Goal: Task Accomplishment & Management: Complete application form

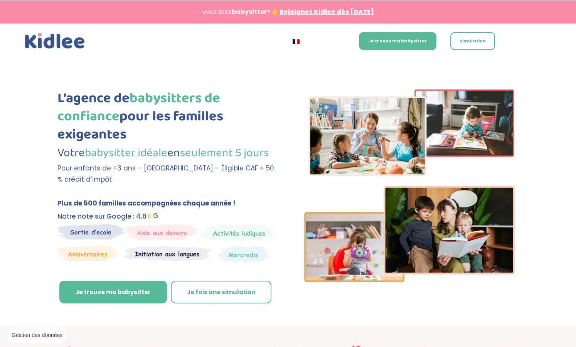
click at [192, 304] on link "Je fais une simulation" at bounding box center [221, 292] width 101 height 23
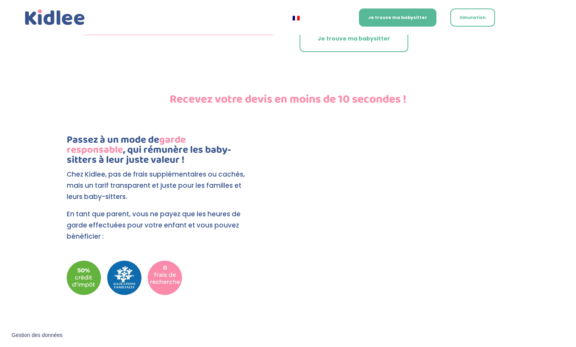
scroll to position [1598, 0]
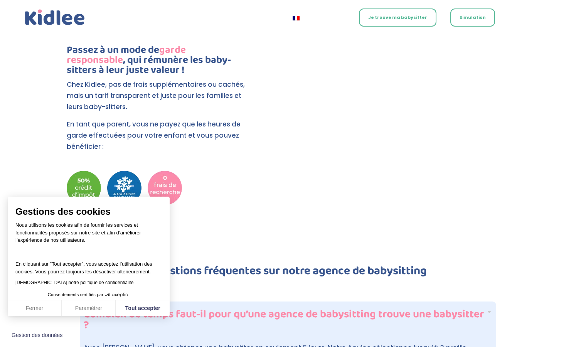
click at [409, 15] on link "Je trouve ma babysitter" at bounding box center [398, 17] width 78 height 18
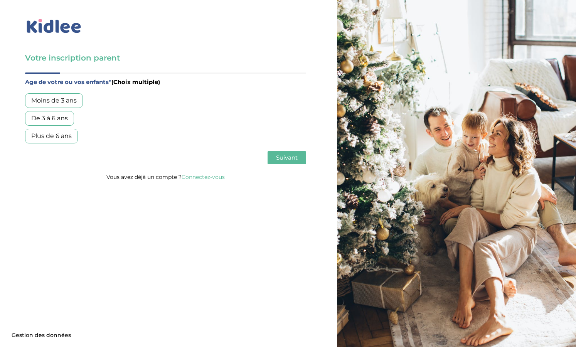
click at [68, 135] on div "Plus de 6 ans" at bounding box center [51, 136] width 53 height 15
click at [287, 157] on span "Suivant" at bounding box center [287, 157] width 22 height 7
click at [46, 113] on div "Garde ponctuelle" at bounding box center [58, 118] width 66 height 15
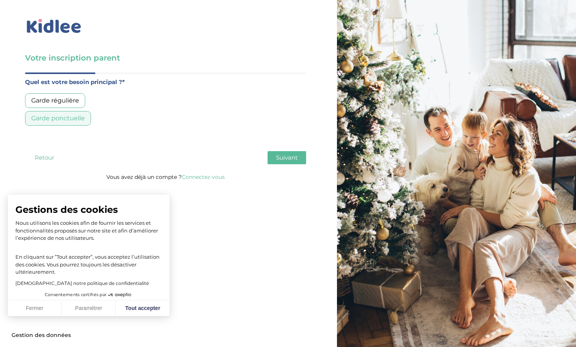
click at [283, 156] on span "Suivant" at bounding box center [287, 157] width 22 height 7
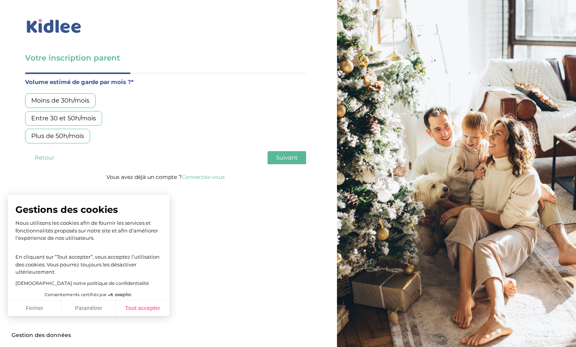
click at [150, 312] on button "Tout accepter" at bounding box center [143, 309] width 54 height 16
checkbox input "true"
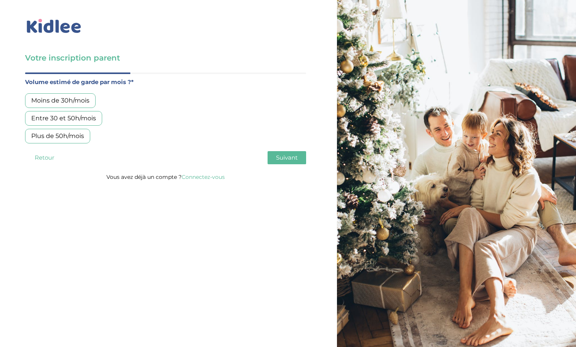
click at [82, 98] on div "Moins de 30h/mois" at bounding box center [60, 100] width 71 height 15
click at [284, 157] on span "Suivant" at bounding box center [287, 157] width 22 height 7
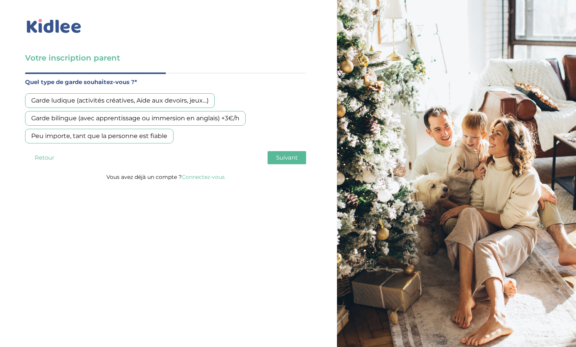
click at [147, 103] on div "Garde ludique (activités créatives, Aide aux devoirs, jeux…)" at bounding box center [120, 100] width 190 height 15
click at [289, 159] on span "Suivant" at bounding box center [287, 157] width 22 height 7
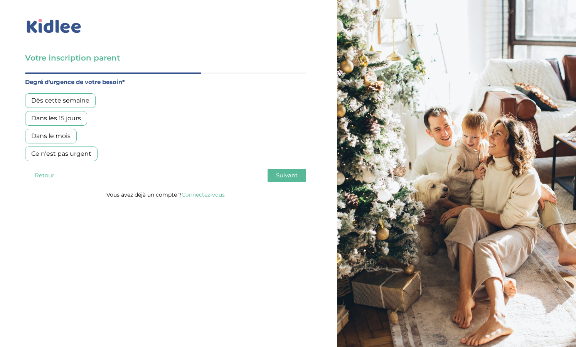
click at [86, 101] on div "Dès cette semaine" at bounding box center [60, 100] width 71 height 15
click at [289, 177] on span "Suivant" at bounding box center [287, 175] width 22 height 7
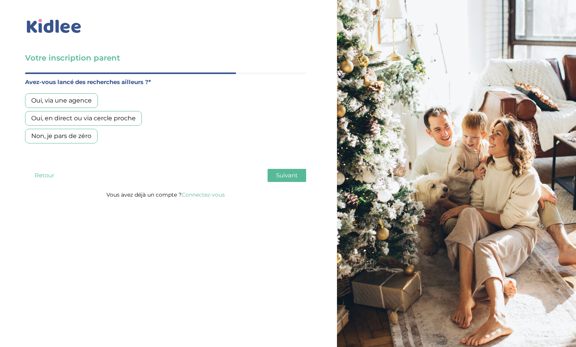
click at [81, 133] on div "Non, je pars de zéro" at bounding box center [61, 136] width 73 height 15
click at [295, 176] on span "Suivant" at bounding box center [287, 175] width 22 height 7
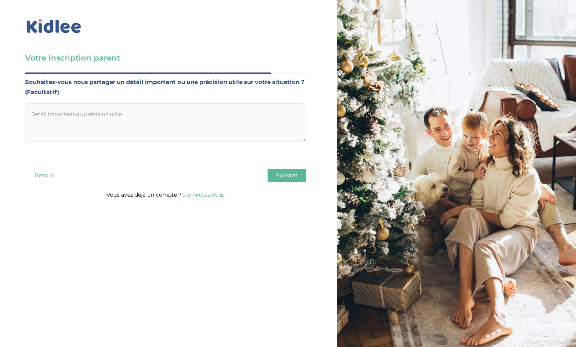
click at [292, 182] on div "Age de votre ou vos enfants* (Choix multiple) Moins de 3 ans De 3 à 6 ans Plus …" at bounding box center [165, 131] width 281 height 117
click at [289, 174] on span "Suivant" at bounding box center [287, 175] width 22 height 7
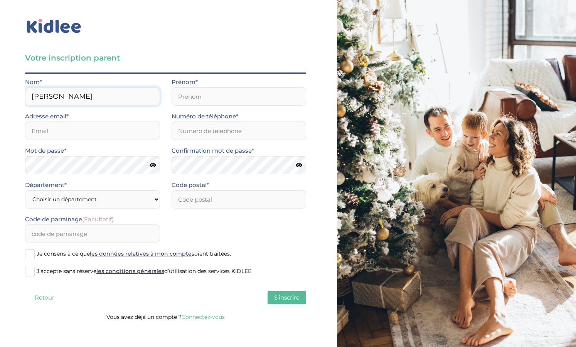
type input "JOSE"
type input "M"
type input "Marie"
type input "mariejose1980@gmail.com"
type input "0610487951"
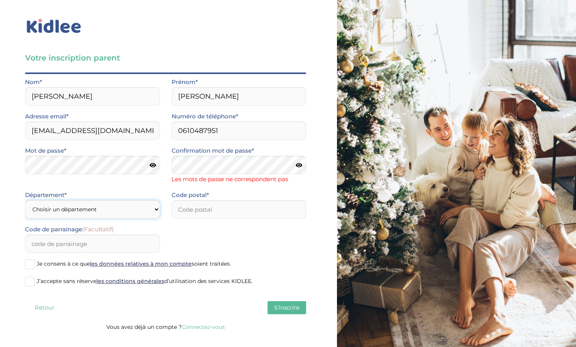
select select "75"
click at [219, 205] on input "number" at bounding box center [239, 209] width 135 height 19
type input "75007"
click at [34, 264] on span at bounding box center [30, 265] width 10 height 10
click at [0, 0] on input "Je consens à ce que les données relatives à mon compte soient traitées." at bounding box center [0, 0] width 0 height 0
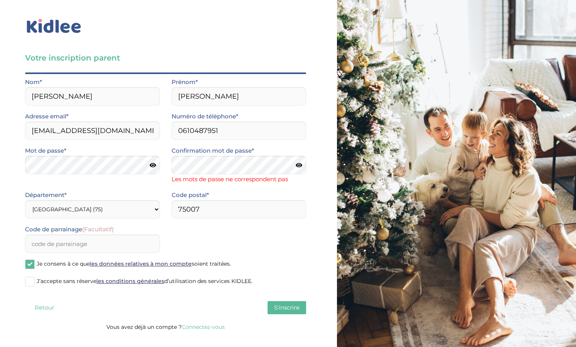
click at [33, 281] on span at bounding box center [30, 282] width 10 height 10
click at [0, 0] on input "J’accepte sans réserve les conditions générales d’utilisation des services KIDL…" at bounding box center [0, 0] width 0 height 0
click at [300, 304] on span "S'inscrire" at bounding box center [286, 307] width 25 height 7
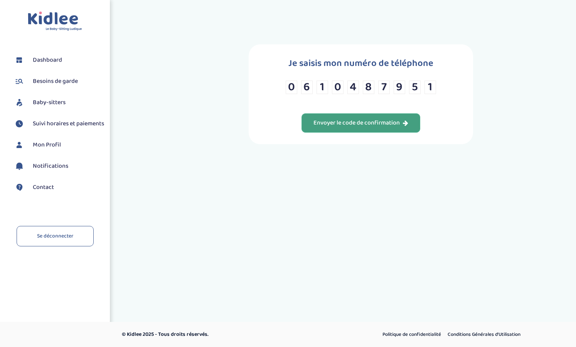
click at [353, 128] on div "Envoyer le code de confirmation" at bounding box center [361, 123] width 95 height 9
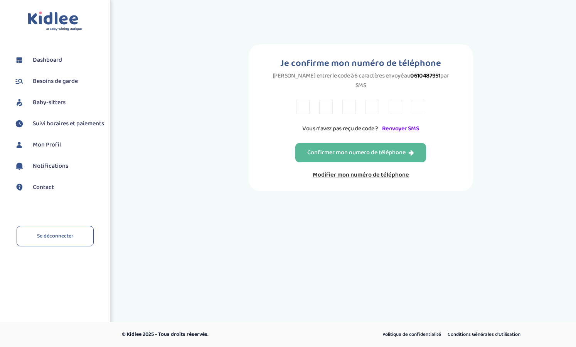
click at [305, 102] on input "text" at bounding box center [303, 107] width 14 height 14
type input "N"
type input "P"
type input "B"
type input "K"
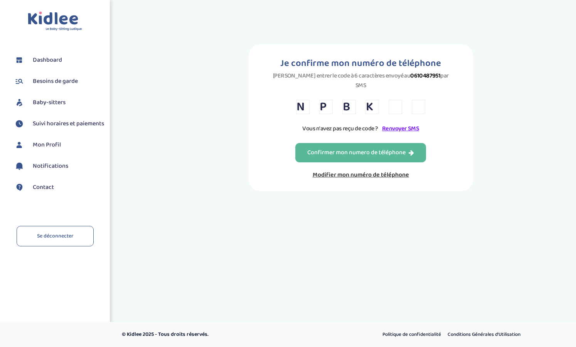
type input "4"
type input "2"
click at [374, 150] on div "Confirmer mon numero de téléphone" at bounding box center [360, 153] width 107 height 9
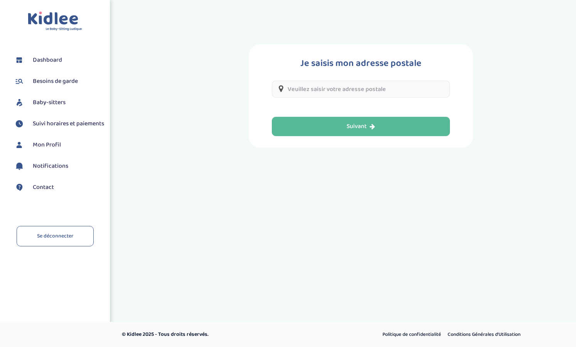
click at [351, 89] on input "text" at bounding box center [361, 89] width 178 height 17
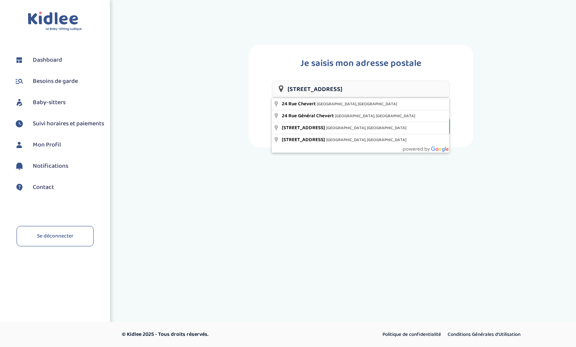
type input "[STREET_ADDRESS]"
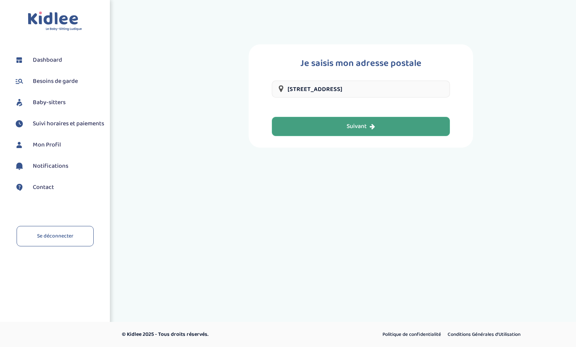
click at [355, 122] on div "Suivant" at bounding box center [361, 126] width 29 height 9
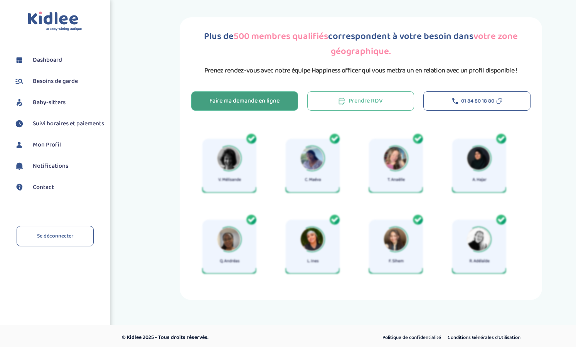
click at [268, 103] on div "Faire ma demande en ligne" at bounding box center [244, 101] width 70 height 9
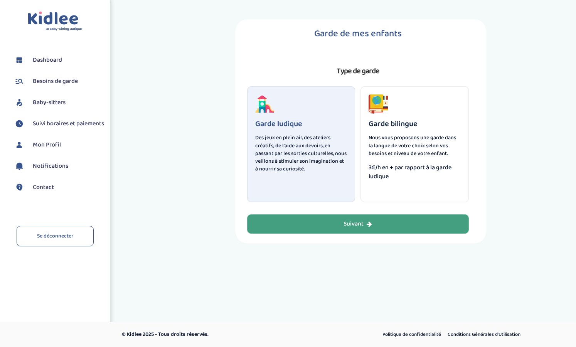
click at [340, 230] on button "Suivant" at bounding box center [358, 224] width 222 height 19
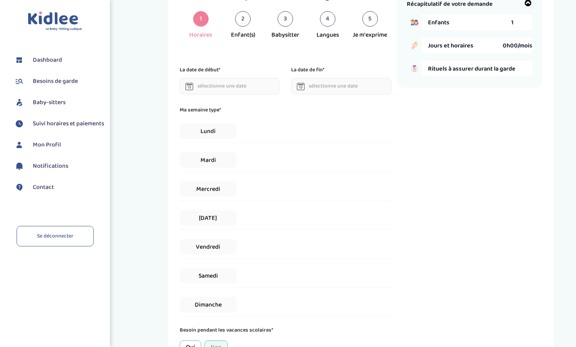
scroll to position [38, 0]
click at [229, 243] on span "Vendredi" at bounding box center [208, 246] width 57 height 15
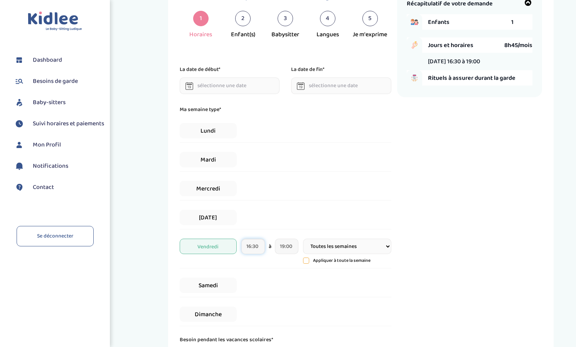
click at [262, 246] on input "16:30" at bounding box center [254, 246] width 24 height 15
click at [258, 233] on link at bounding box center [258, 220] width 23 height 28
click at [259, 223] on span at bounding box center [258, 220] width 21 height 21
click at [254, 161] on span at bounding box center [258, 163] width 21 height 21
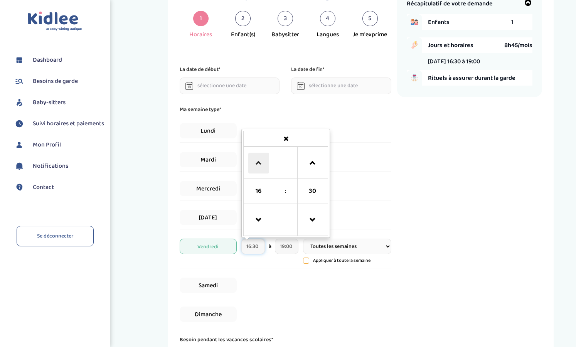
click at [254, 161] on span at bounding box center [258, 163] width 21 height 21
click at [313, 166] on span at bounding box center [312, 163] width 21 height 21
click at [262, 219] on span at bounding box center [258, 220] width 21 height 21
type input "17:00"
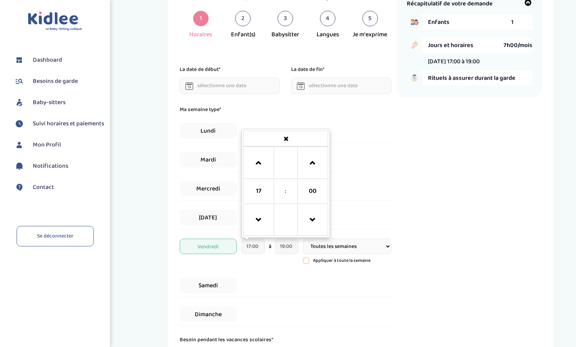
click at [283, 270] on div "Ma semaine type* Lundi Mardi Mercredi Jeudi Vendredi 17:00 17 : 00 00 01 02 03 …" at bounding box center [286, 215] width 212 height 221
click at [289, 246] on input "19:00" at bounding box center [287, 246] width 24 height 15
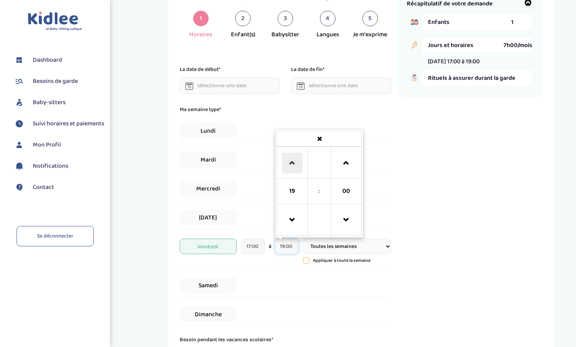
click at [295, 165] on span at bounding box center [292, 163] width 21 height 21
type input "20:00"
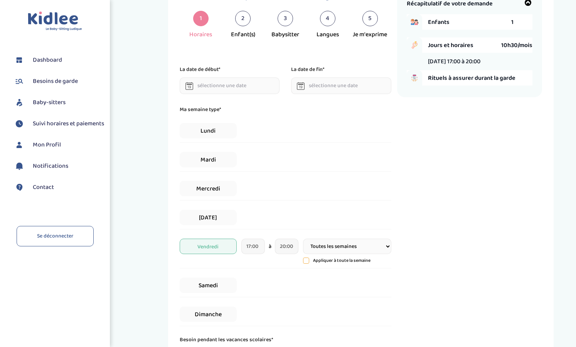
click at [389, 181] on div "Mercredi" at bounding box center [286, 189] width 212 height 24
select select "3"
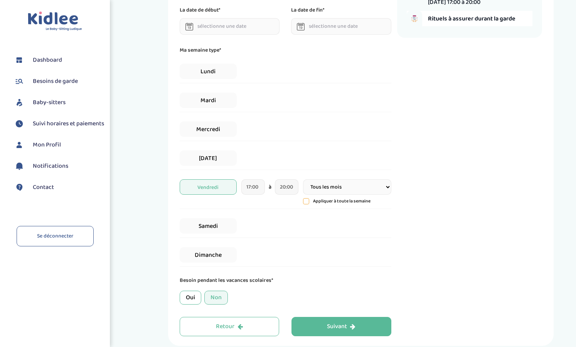
scroll to position [103, 0]
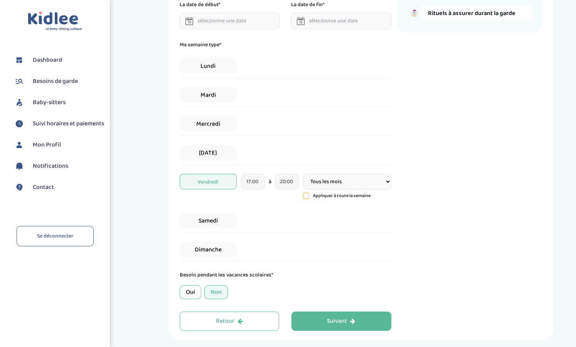
click at [213, 294] on div "Non" at bounding box center [216, 292] width 24 height 14
click at [333, 318] on div "Suivant" at bounding box center [341, 321] width 29 height 9
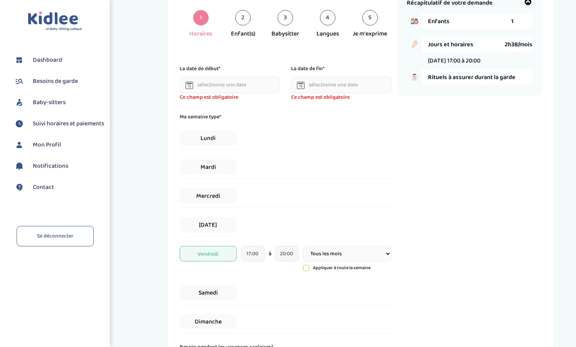
scroll to position [29, 0]
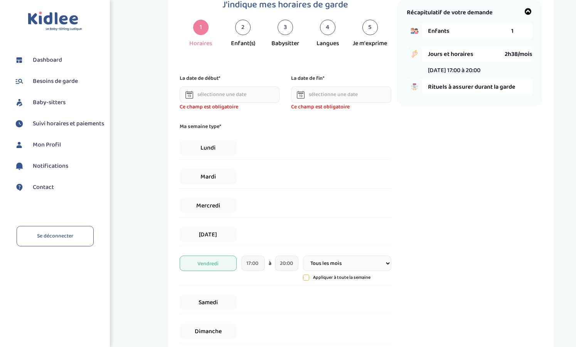
click at [481, 30] on span "Enfants" at bounding box center [470, 31] width 84 height 10
click at [247, 96] on input "text" at bounding box center [230, 94] width 100 height 17
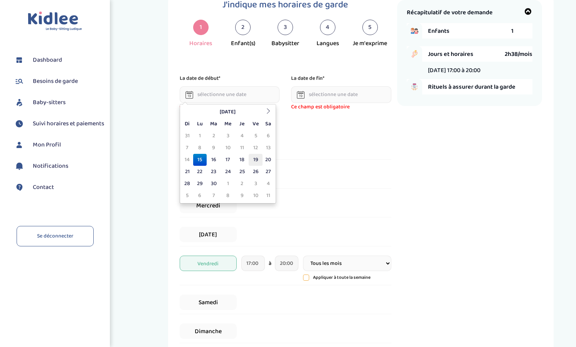
click at [254, 157] on td "19" at bounding box center [256, 160] width 14 height 12
type input "19-09-2025"
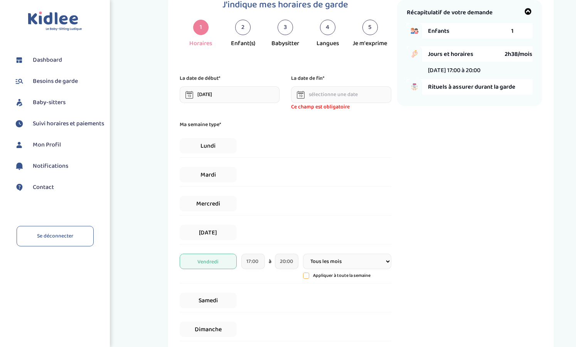
click at [329, 84] on div "La date de fin* Ce champ est obligatoire" at bounding box center [341, 92] width 112 height 37
click at [326, 95] on input "text" at bounding box center [341, 94] width 100 height 17
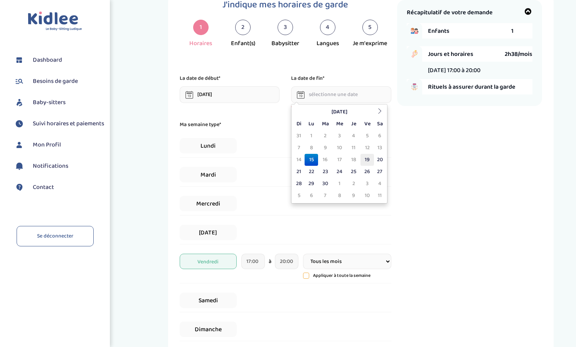
click at [366, 159] on td "19" at bounding box center [368, 160] width 14 height 12
type input "19-09-2025"
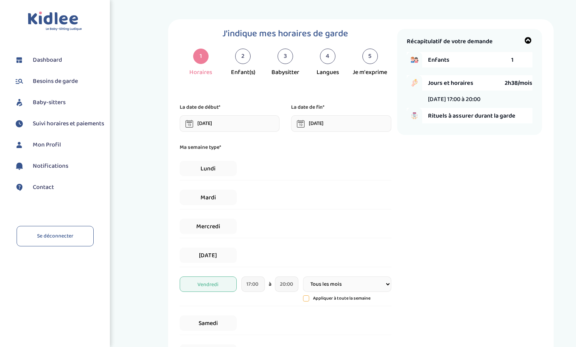
scroll to position [0, 0]
click at [442, 117] on span "Rituels à assurer durant la garde" at bounding box center [480, 116] width 105 height 10
click at [446, 64] on span "Enfants" at bounding box center [470, 60] width 84 height 10
click at [530, 37] on icon at bounding box center [529, 41] width 8 height 8
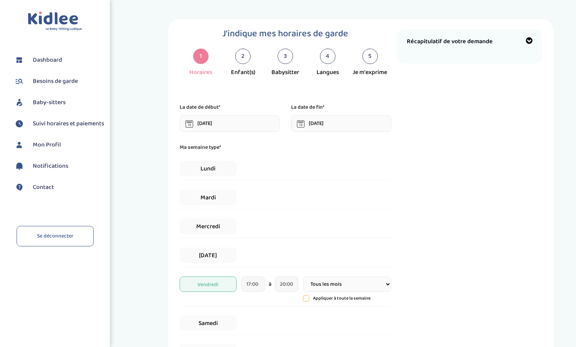
click at [530, 37] on icon at bounding box center [529, 41] width 8 height 8
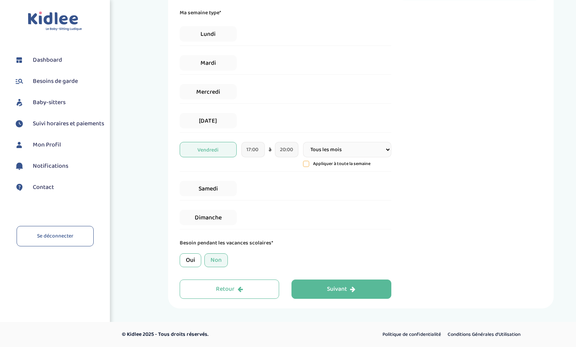
scroll to position [135, 0]
click at [344, 290] on div "Suivant" at bounding box center [341, 289] width 29 height 9
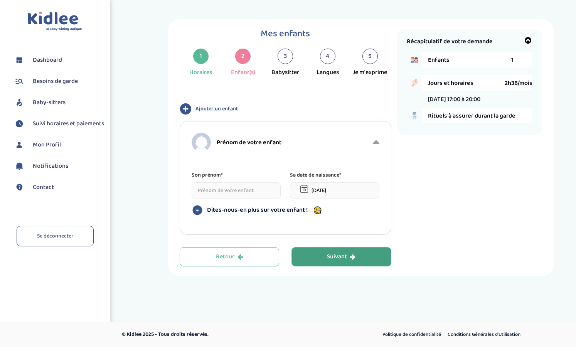
click at [230, 105] on span "Ajouter un enfant" at bounding box center [217, 109] width 42 height 8
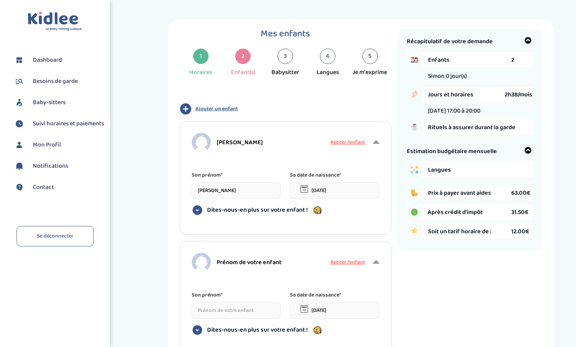
type input "Simon"
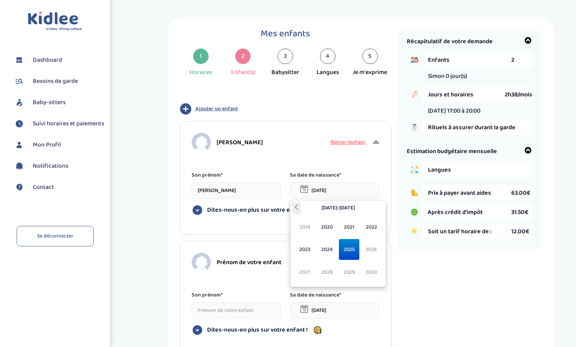
click at [299, 204] on icon at bounding box center [296, 206] width 5 height 5
click at [311, 250] on span "2013" at bounding box center [305, 249] width 20 height 21
click at [305, 225] on span "Jan" at bounding box center [305, 227] width 20 height 21
click at [326, 196] on input "15-09-2025" at bounding box center [335, 190] width 90 height 17
drag, startPoint x: 326, startPoint y: 191, endPoint x: 309, endPoint y: 191, distance: 17.4
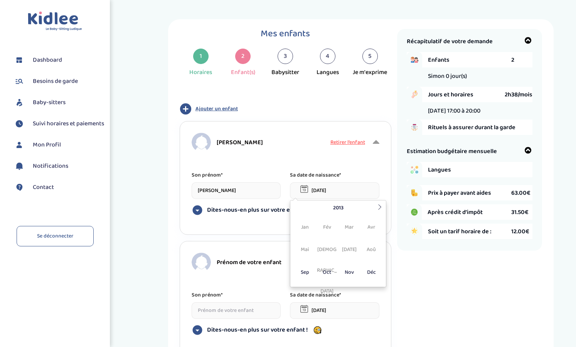
click at [309, 191] on input "15-09-2025" at bounding box center [335, 190] width 90 height 17
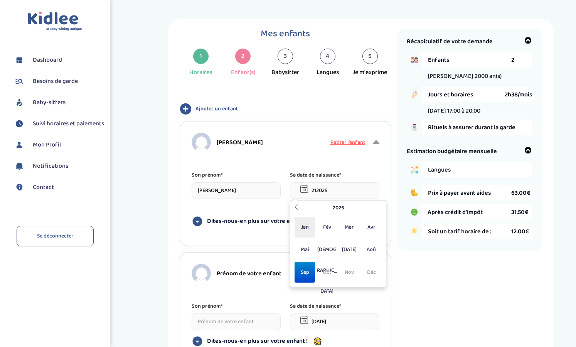
click at [304, 227] on span "Jan" at bounding box center [305, 227] width 20 height 21
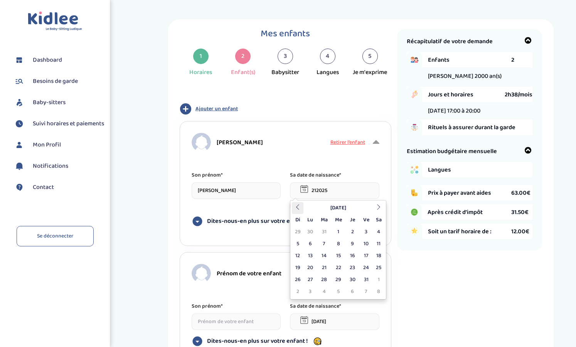
click at [295, 204] on th at bounding box center [298, 208] width 12 height 12
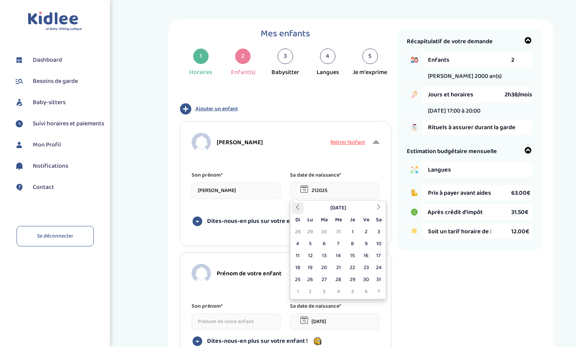
click at [295, 204] on th at bounding box center [298, 208] width 12 height 12
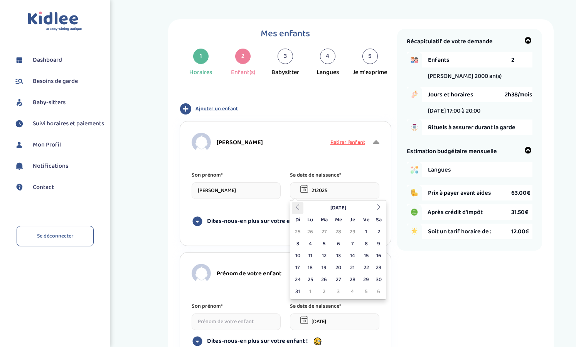
click at [295, 204] on th at bounding box center [298, 208] width 12 height 12
click at [331, 189] on input "212025" at bounding box center [335, 190] width 90 height 17
drag, startPoint x: 331, startPoint y: 189, endPoint x: 309, endPoint y: 189, distance: 22.4
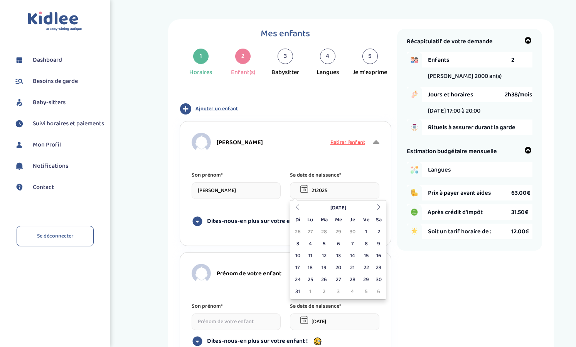
click at [309, 189] on input "212025" at bounding box center [335, 190] width 90 height 17
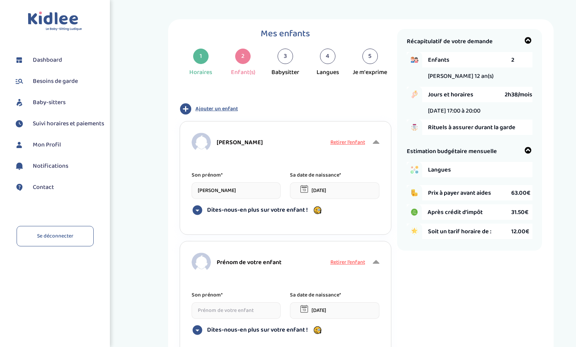
type input "21-01-2013"
click at [348, 173] on p "Sa date de naissance*" at bounding box center [335, 175] width 90 height 8
click at [292, 211] on span "Dites-nous-en plus sur votre enfant !" at bounding box center [257, 210] width 101 height 8
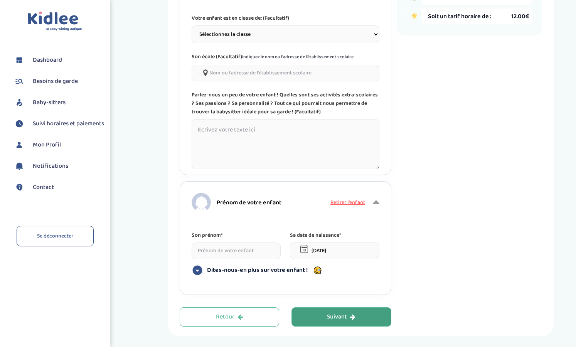
scroll to position [218, 0]
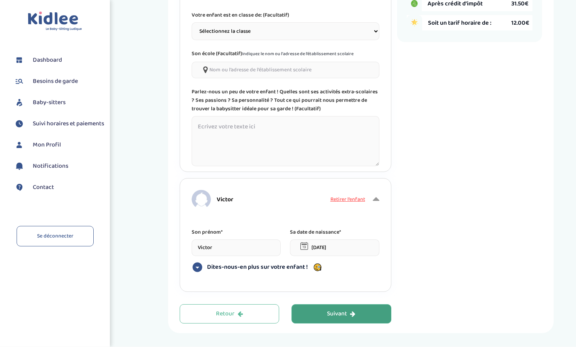
type input "Victor"
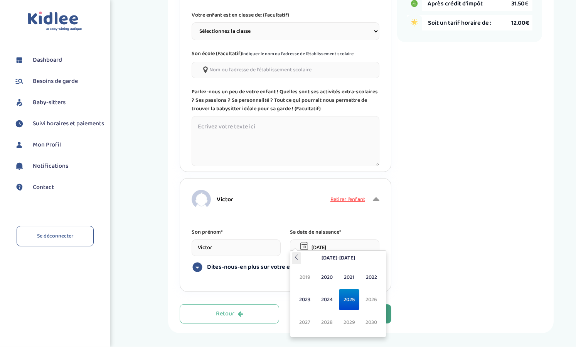
click at [294, 258] on icon at bounding box center [296, 257] width 5 height 5
click at [302, 321] on span "2017" at bounding box center [305, 322] width 20 height 21
click at [353, 321] on span "Nov" at bounding box center [349, 322] width 20 height 21
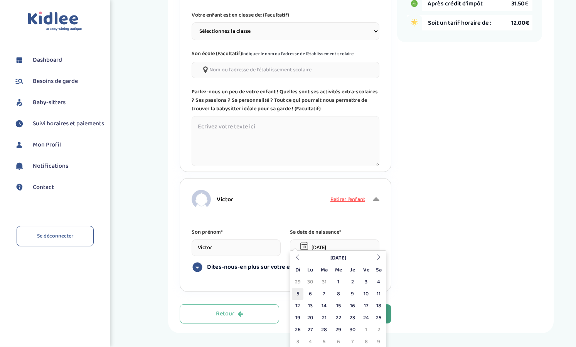
click at [298, 290] on td "5" at bounding box center [298, 294] width 12 height 12
type input "05-11-2017"
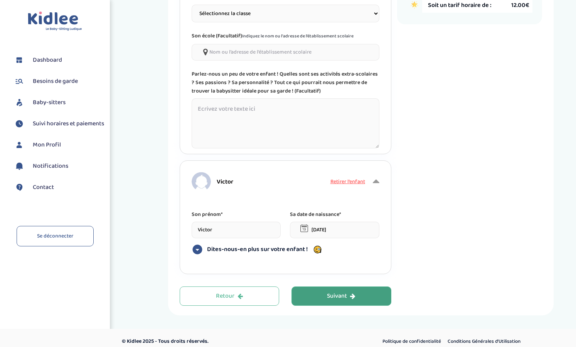
click at [329, 292] on div "Suivant" at bounding box center [341, 296] width 29 height 9
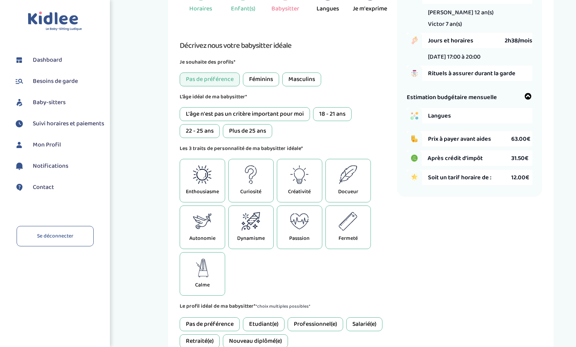
scroll to position [64, 0]
click at [206, 172] on icon at bounding box center [202, 174] width 19 height 19
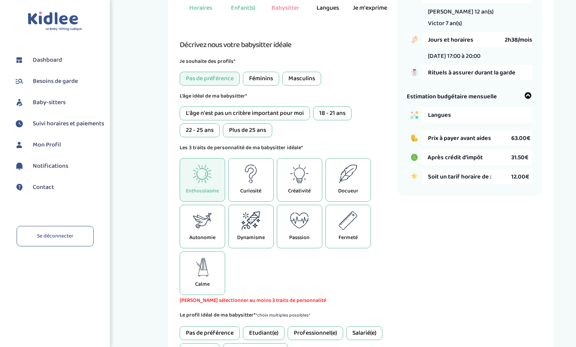
click at [250, 228] on icon at bounding box center [251, 220] width 19 height 19
click at [199, 275] on icon at bounding box center [202, 267] width 12 height 19
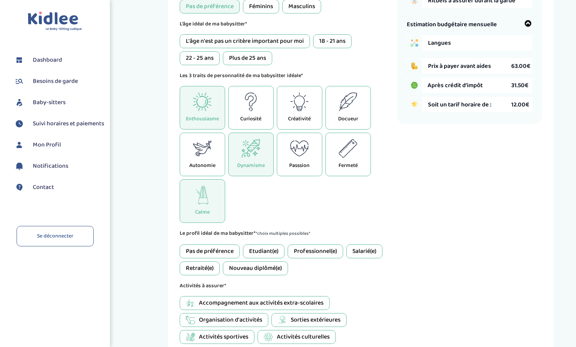
scroll to position [148, 0]
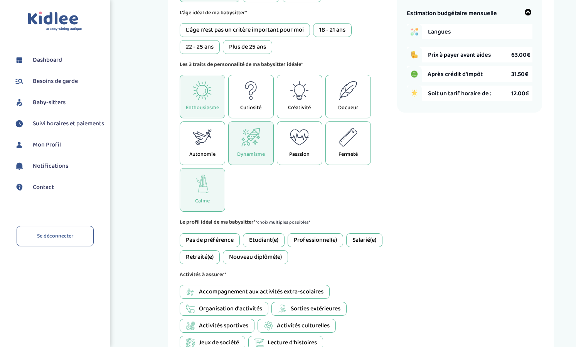
click at [220, 242] on div "Pas de préférence" at bounding box center [210, 240] width 60 height 14
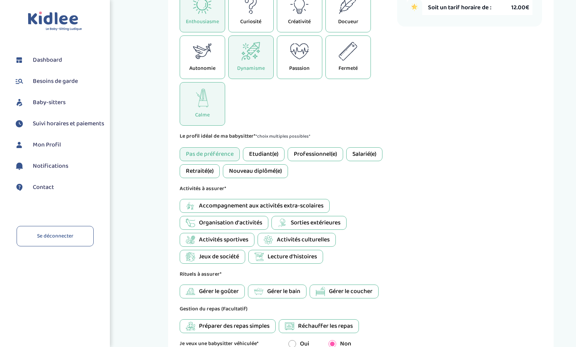
scroll to position [240, 0]
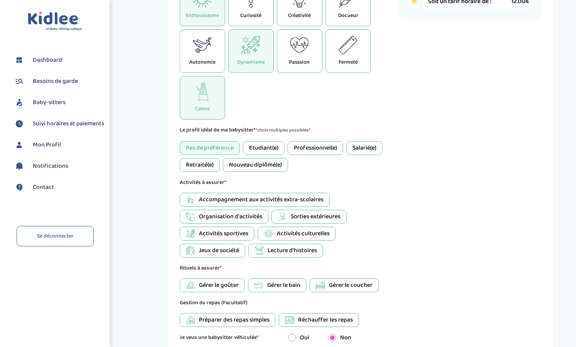
click at [231, 253] on span "Jeux de société" at bounding box center [219, 250] width 40 height 9
click at [284, 235] on span "Activités culturelles" at bounding box center [303, 233] width 53 height 9
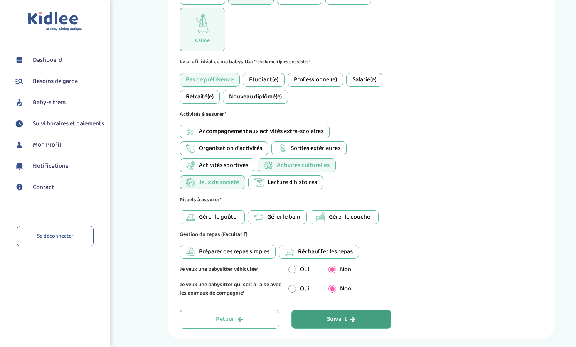
scroll to position [313, 0]
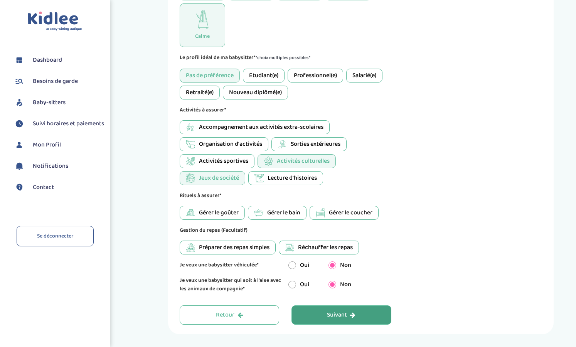
click at [296, 211] on span "Gérer le bain" at bounding box center [283, 212] width 33 height 9
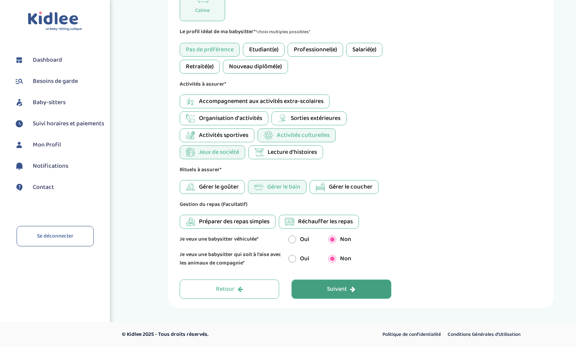
scroll to position [338, 0]
click at [300, 221] on span "Réchauffer les repas" at bounding box center [325, 221] width 55 height 9
click at [350, 282] on button "Suivant" at bounding box center [342, 289] width 100 height 19
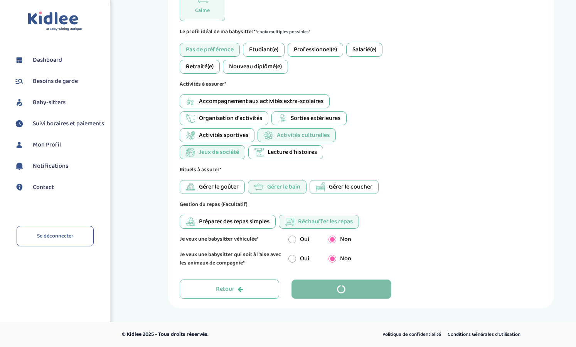
scroll to position [0, 0]
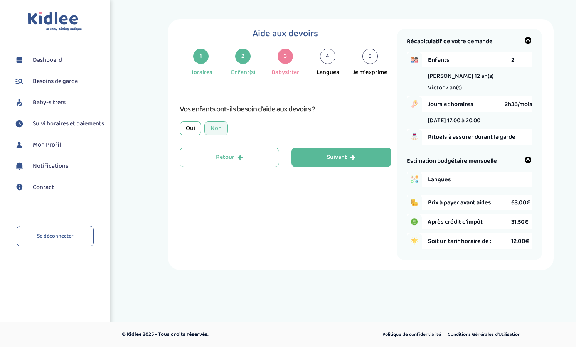
click at [199, 127] on div "Oui" at bounding box center [191, 129] width 22 height 14
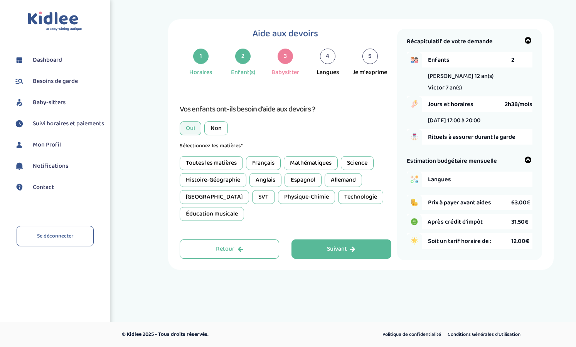
click at [190, 159] on div "Toutes les matières" at bounding box center [211, 163] width 63 height 14
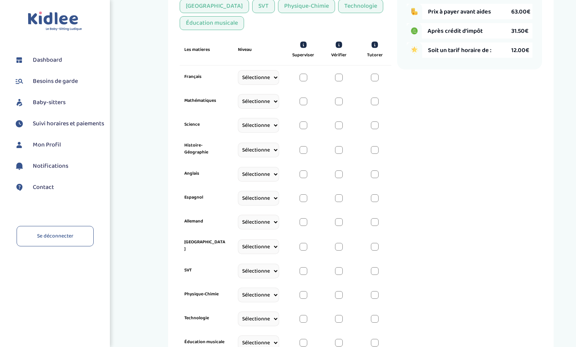
scroll to position [191, 0]
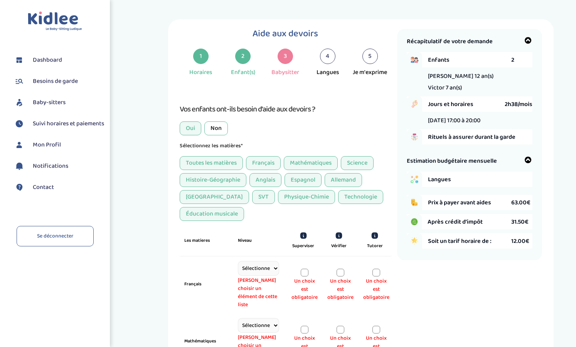
scroll to position [0, 0]
